Goal: Check status: Check status

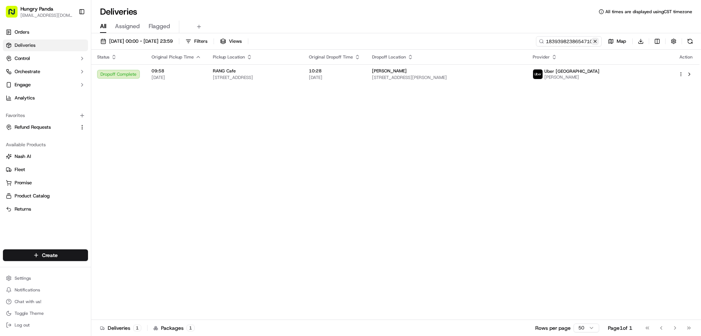
click at [594, 42] on button at bounding box center [594, 41] width 7 height 7
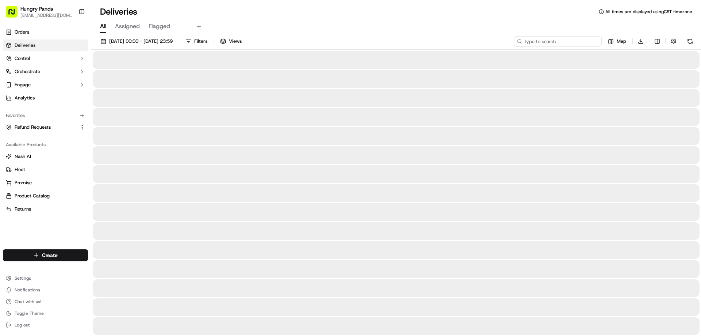
click at [589, 43] on input at bounding box center [558, 41] width 88 height 10
paste input "1550300478756771541476"
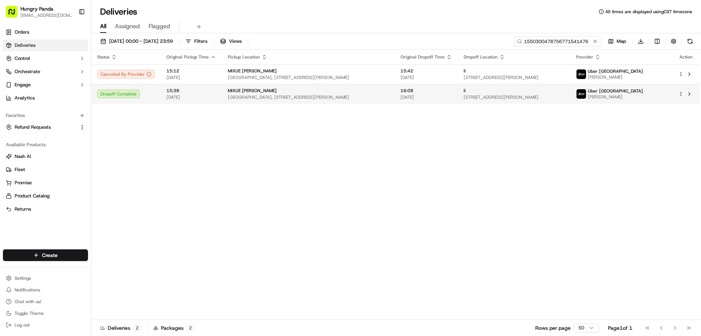
type input "1550300478756771541476"
click at [564, 91] on div "li" at bounding box center [514, 91] width 101 height 6
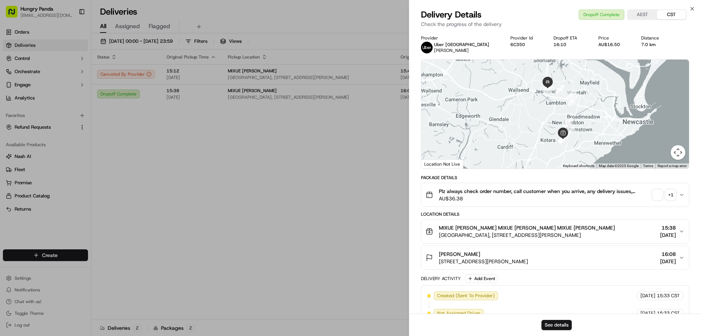
click at [659, 193] on span "button" at bounding box center [657, 194] width 10 height 10
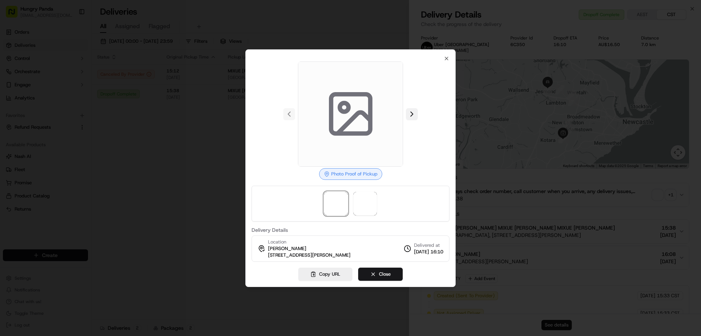
click at [415, 115] on button at bounding box center [412, 114] width 12 height 12
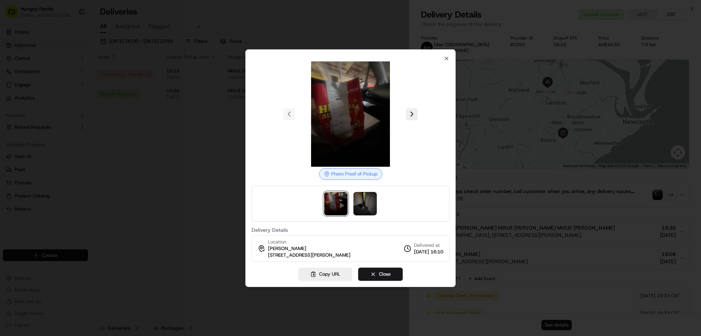
click at [205, 196] on div at bounding box center [350, 168] width 701 height 336
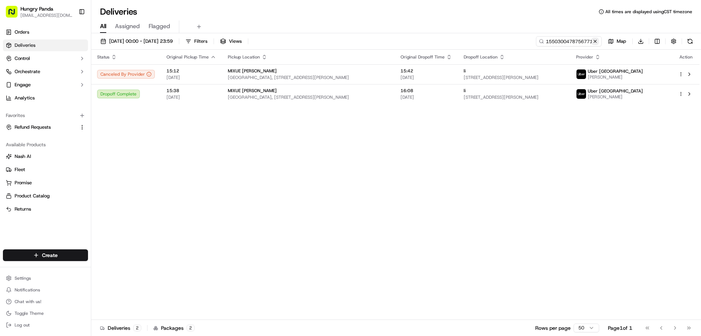
click at [595, 41] on button at bounding box center [594, 41] width 7 height 7
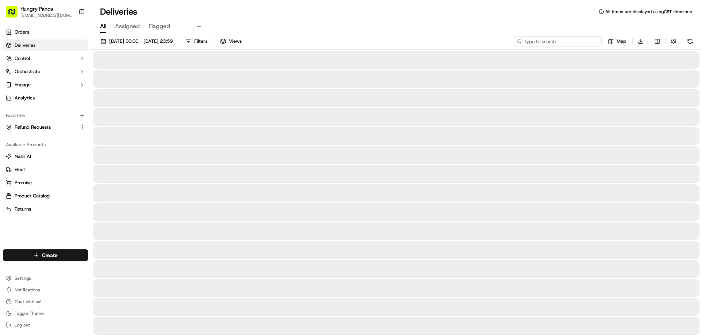
click at [591, 40] on input at bounding box center [558, 41] width 88 height 10
paste input "375439925815474531528"
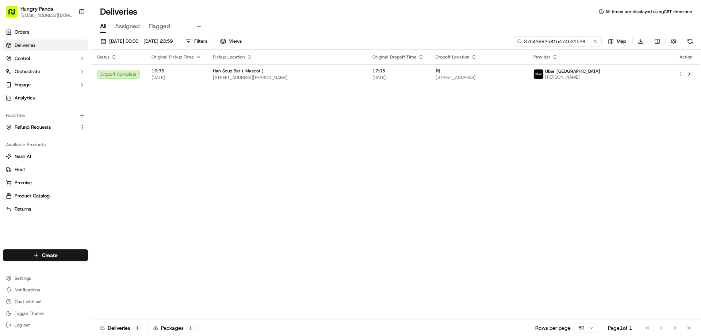
type input "375439925815474531528"
click at [573, 88] on div "Status Original Pickup Time Pickup Location Original Dropoff Time Dropoff Locat…" at bounding box center [395, 185] width 608 height 270
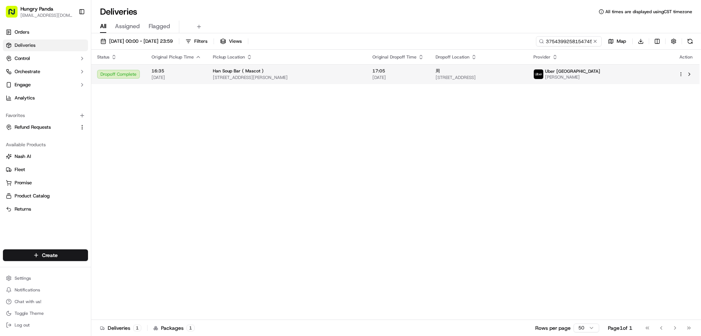
click at [522, 78] on span "[STREET_ADDRESS]" at bounding box center [479, 77] width 86 height 6
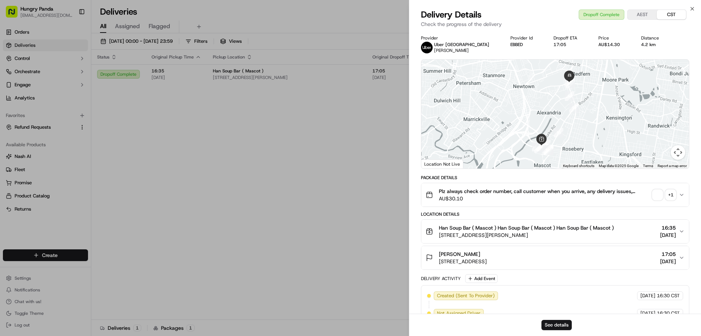
click at [663, 192] on button "+ 1" at bounding box center [663, 194] width 23 height 10
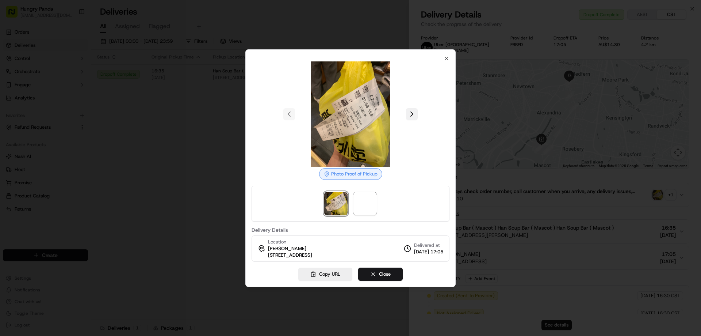
click at [414, 117] on button at bounding box center [412, 114] width 12 height 12
